Goal: Navigation & Orientation: Find specific page/section

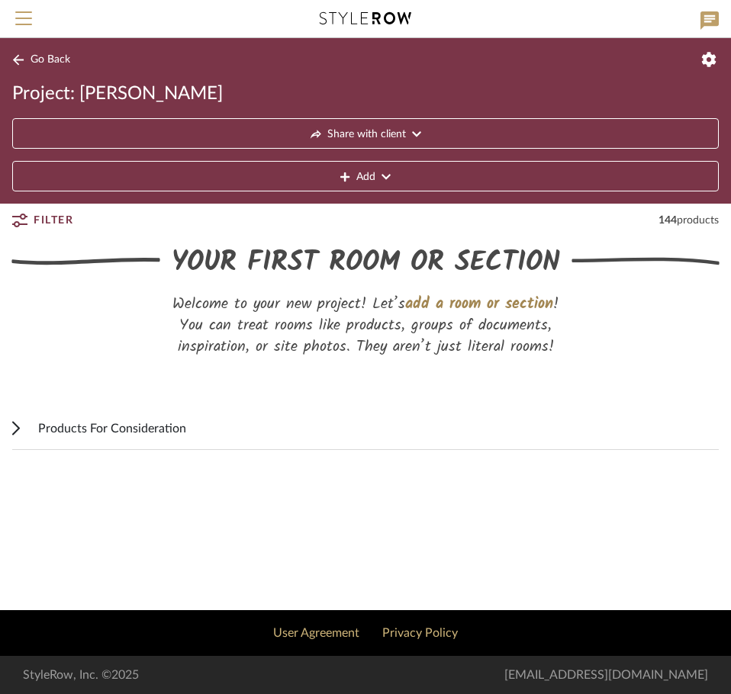
click at [198, 413] on div "Products For Consideration" at bounding box center [378, 428] width 680 height 42
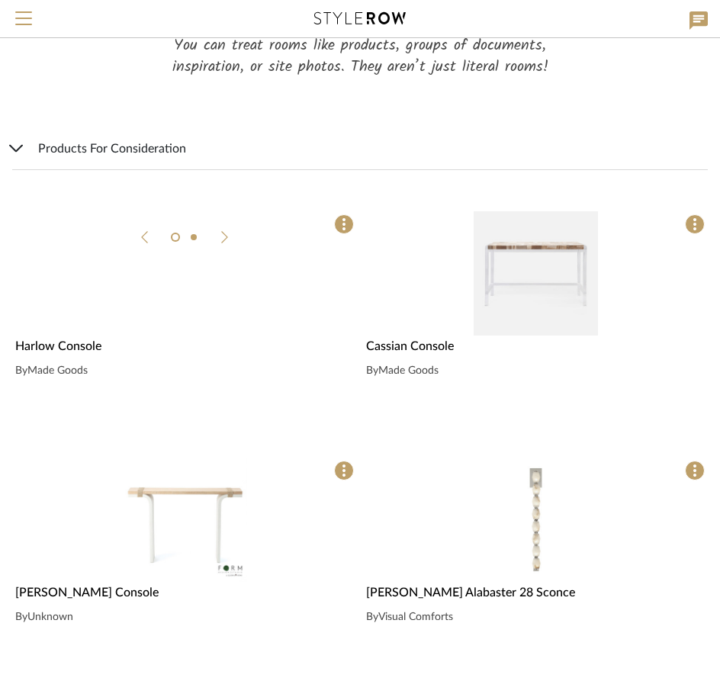
scroll to position [305, 0]
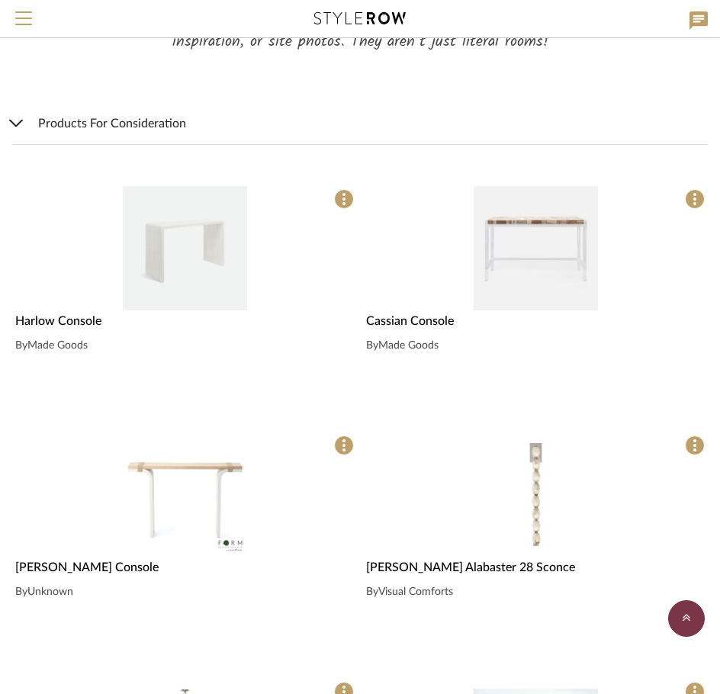
click at [110, 285] on div "0" at bounding box center [184, 248] width 345 height 124
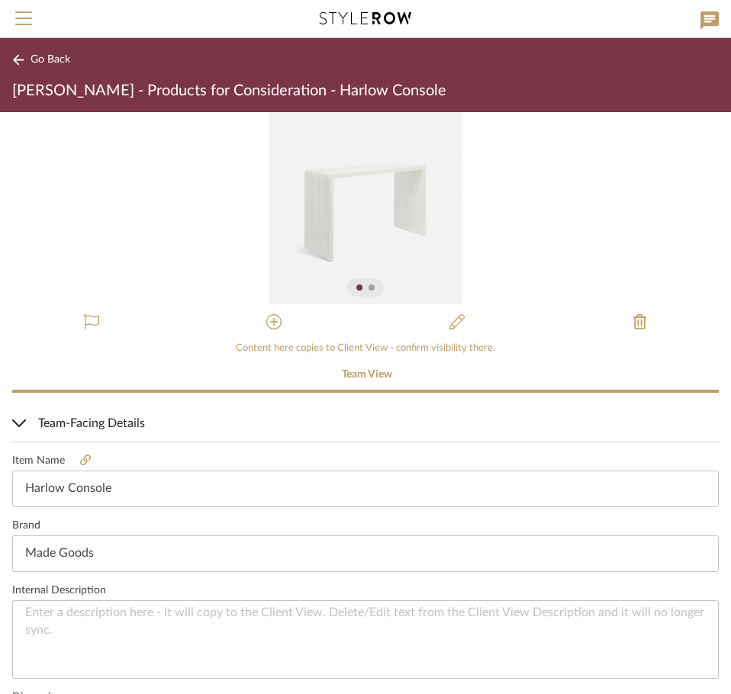
click at [8, 58] on div "Go Back [PERSON_NAME] - Products for Consideration - Harlow Console" at bounding box center [365, 75] width 731 height 74
click at [18, 62] on icon at bounding box center [18, 59] width 12 height 11
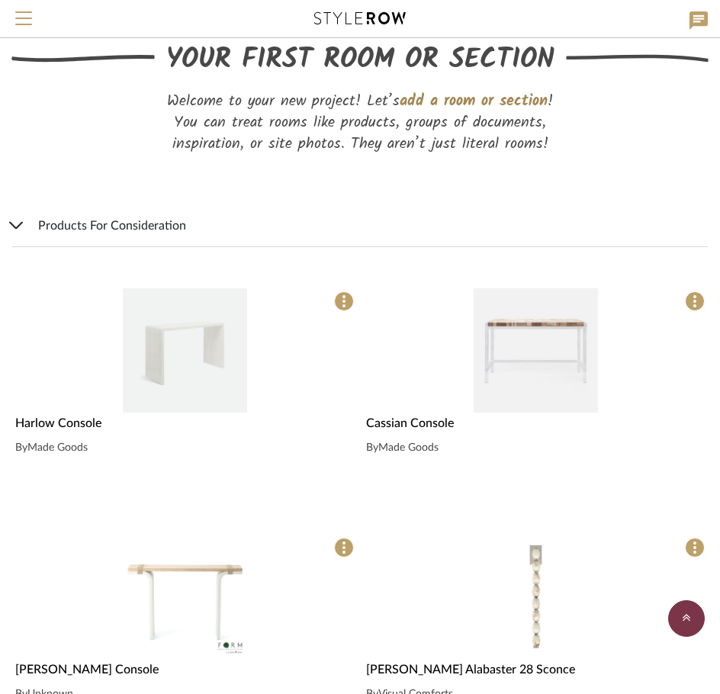
scroll to position [148, 0]
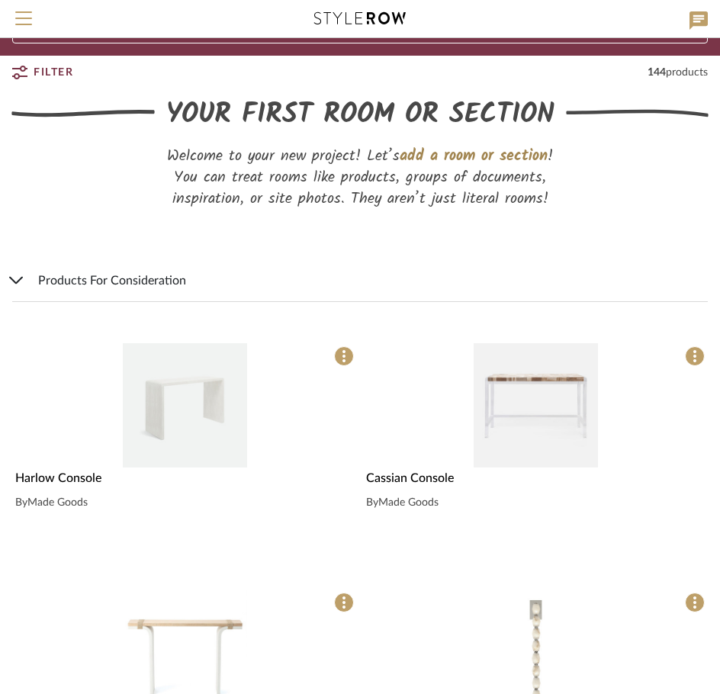
click at [105, 463] on div "0" at bounding box center [184, 405] width 345 height 124
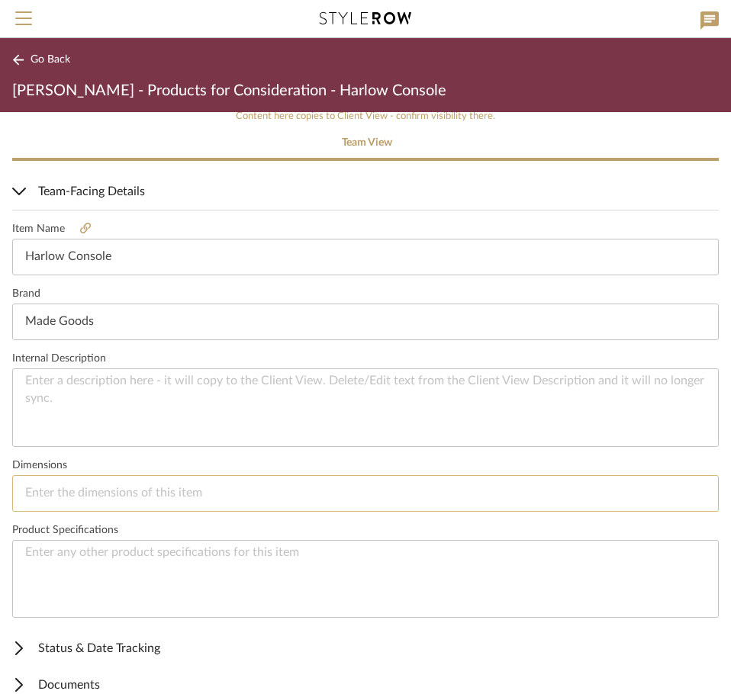
scroll to position [253, 0]
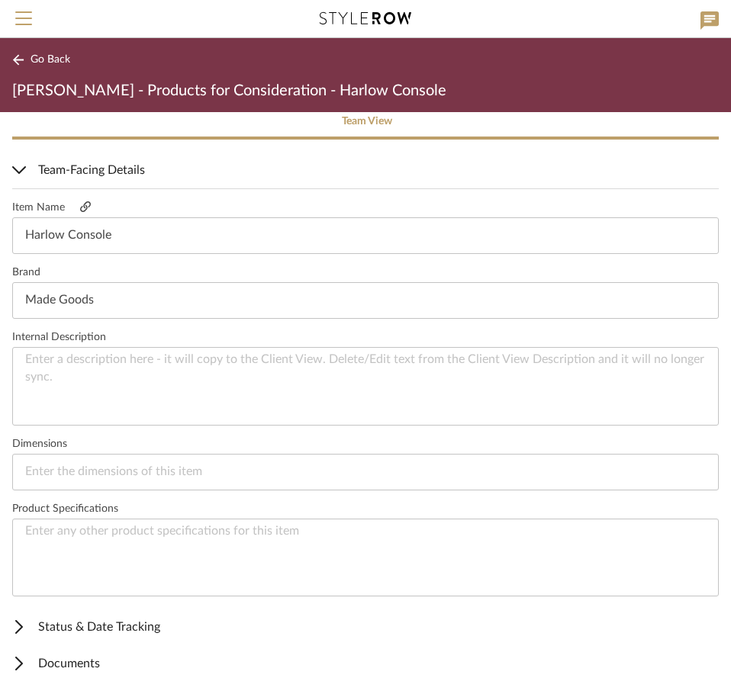
click at [90, 209] on link at bounding box center [85, 207] width 41 height 13
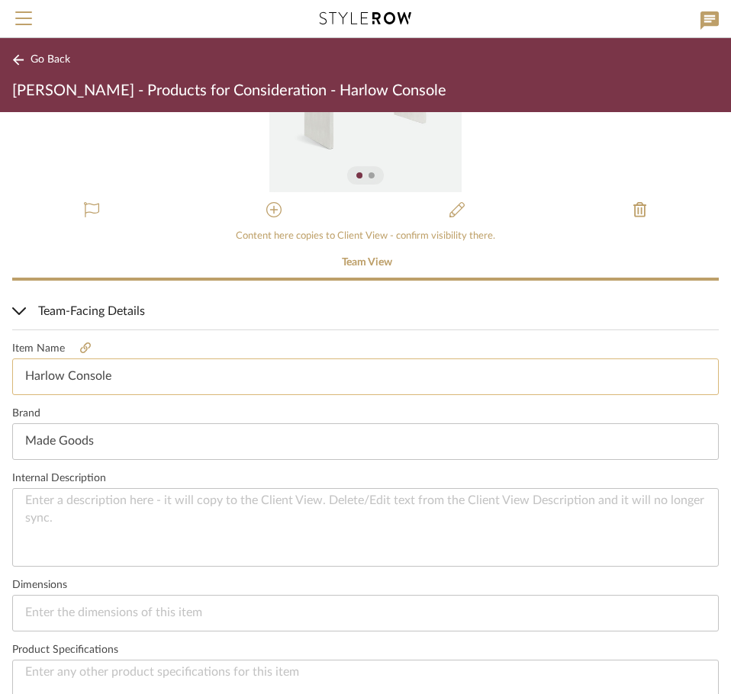
scroll to position [0, 0]
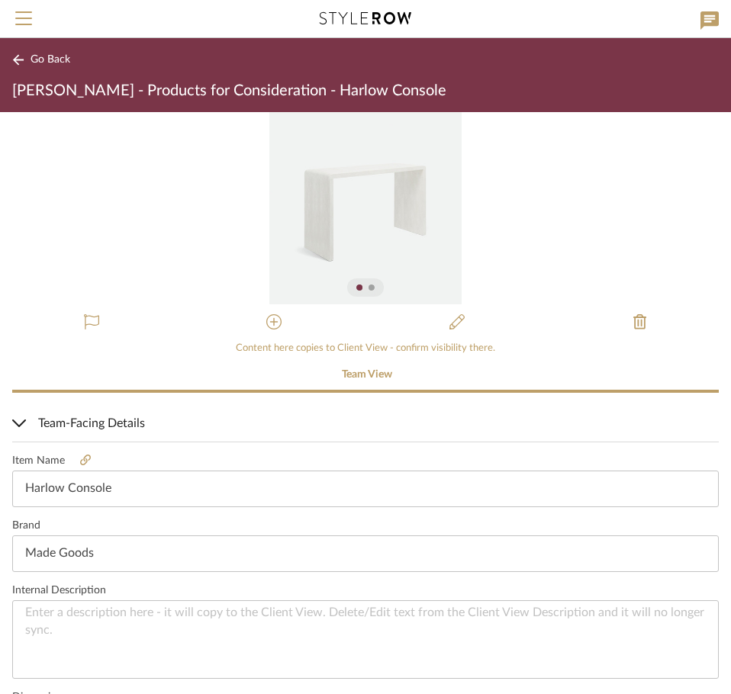
click at [363, 289] on div at bounding box center [365, 288] width 18 height 6
click at [368, 288] on div at bounding box center [371, 288] width 6 height 6
click at [622, 204] on div "0" at bounding box center [365, 208] width 731 height 192
click at [674, 208] on div "0" at bounding box center [365, 208] width 731 height 192
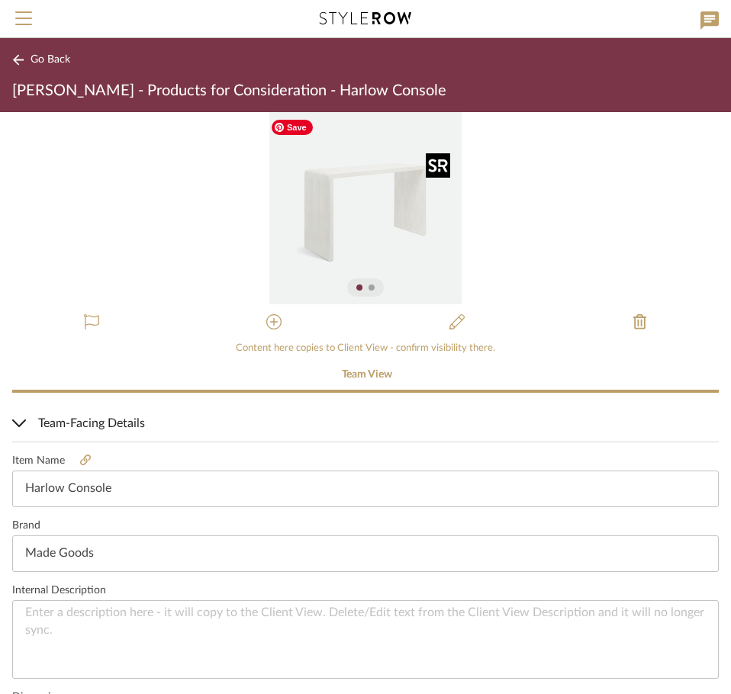
click at [439, 207] on img "0" at bounding box center [365, 208] width 192 height 192
click at [59, 50] on button "Go Back" at bounding box center [43, 59] width 63 height 19
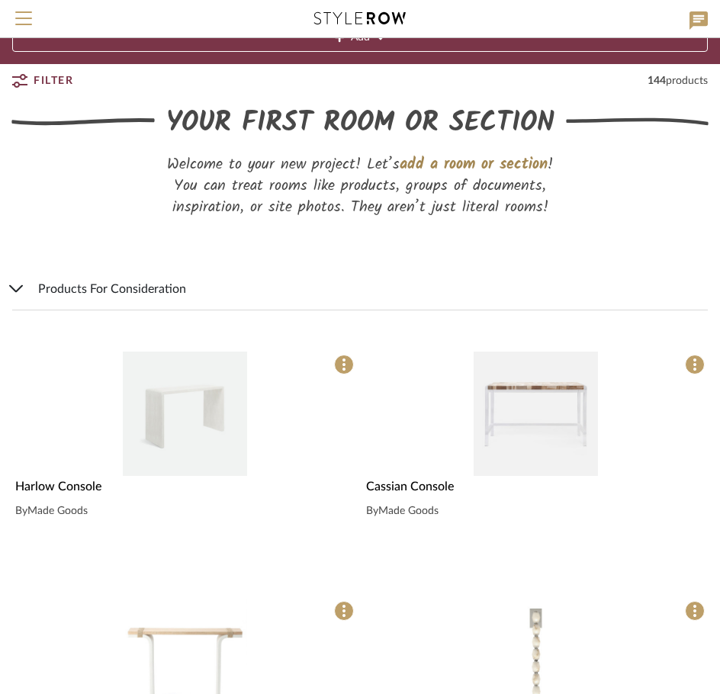
scroll to position [148, 0]
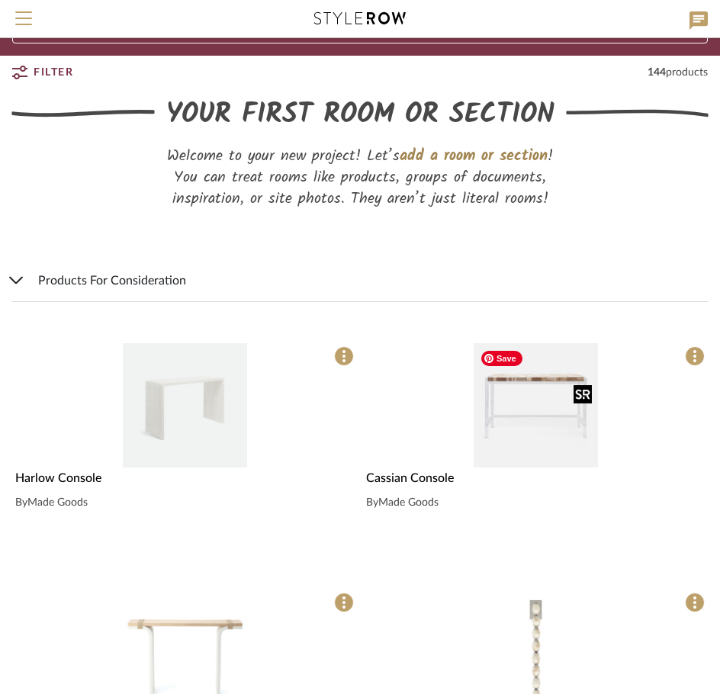
click at [509, 420] on img "0" at bounding box center [536, 405] width 124 height 124
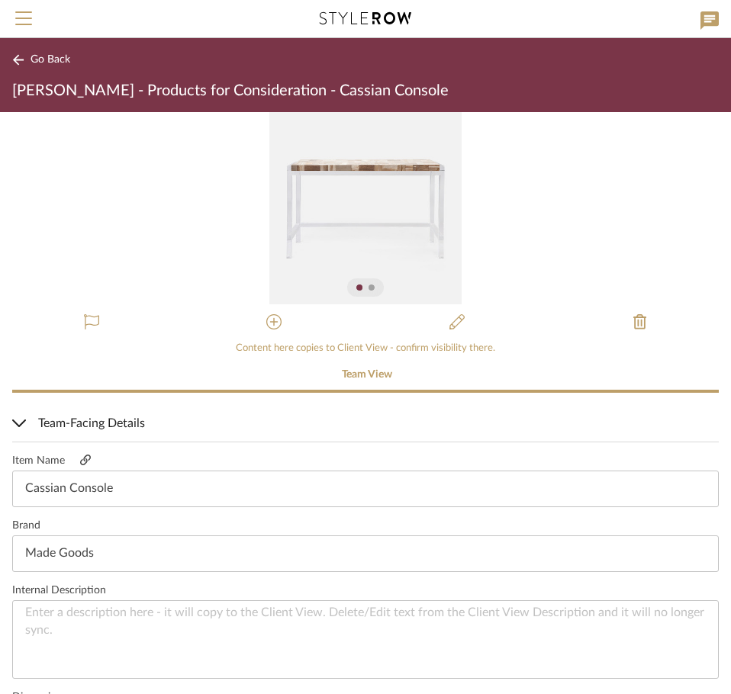
click at [85, 463] on icon at bounding box center [85, 460] width 11 height 11
